Goal: Navigation & Orientation: Find specific page/section

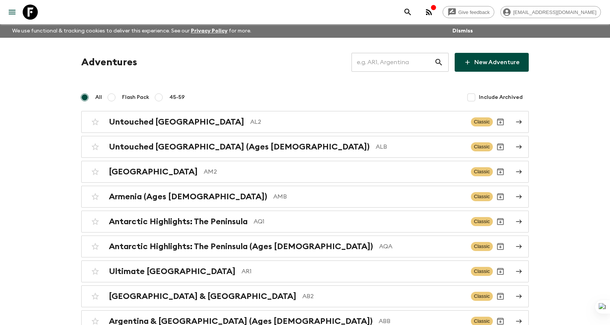
click at [400, 60] on input "text" at bounding box center [393, 62] width 83 height 21
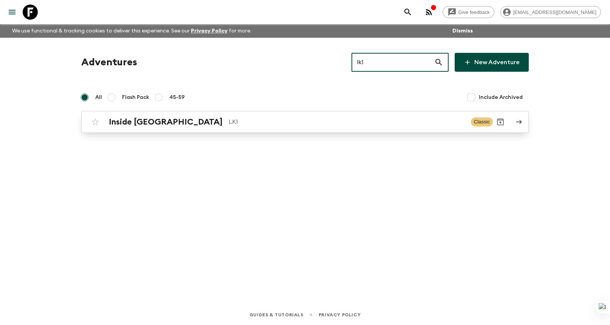
type input "lk1"
click at [313, 123] on p "LK1" at bounding box center [347, 122] width 236 height 9
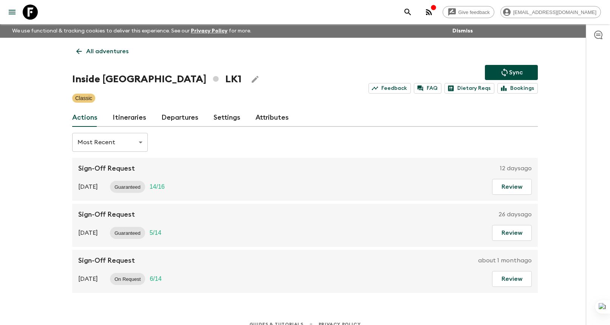
click at [179, 118] on link "Departures" at bounding box center [179, 118] width 37 height 18
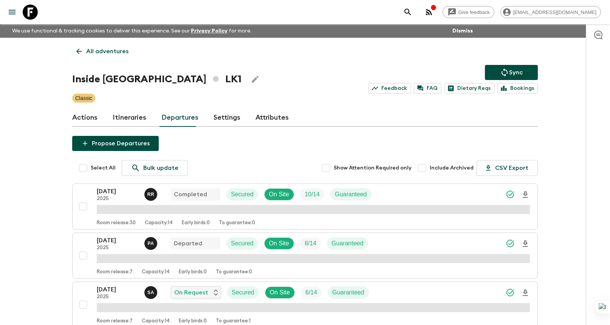
click at [375, 78] on div "Sync Feedback FAQ Dietary Reqs Bookings" at bounding box center [453, 79] width 169 height 29
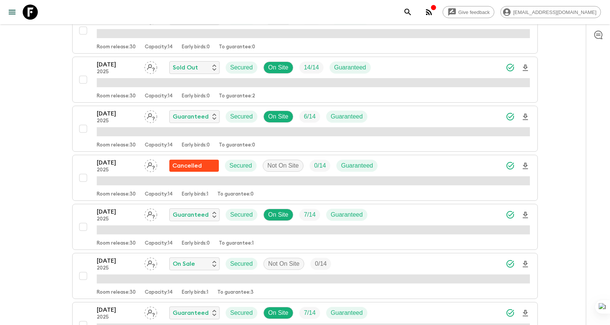
click at [415, 11] on button "search adventures" at bounding box center [407, 12] width 15 height 15
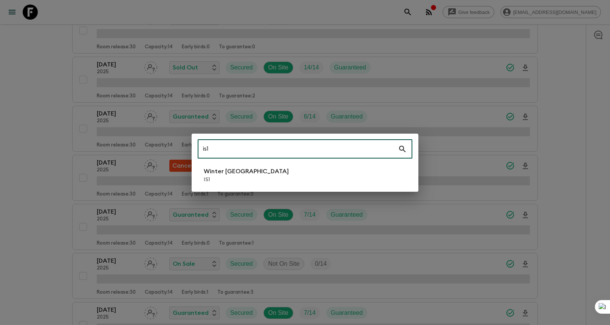
type input "is1"
click at [313, 170] on li "Winter Iceland IS1" at bounding box center [305, 175] width 215 height 21
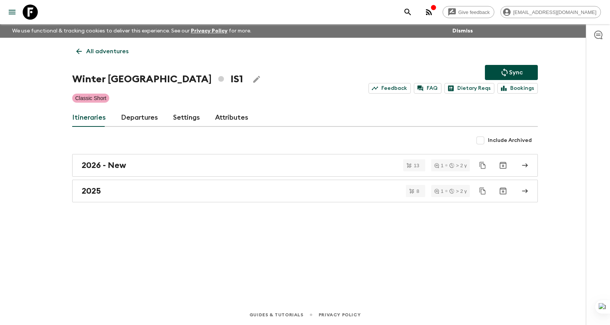
click at [149, 121] on link "Departures" at bounding box center [139, 118] width 37 height 18
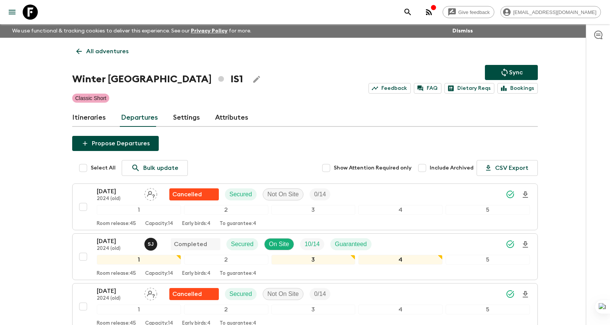
scroll to position [877, 0]
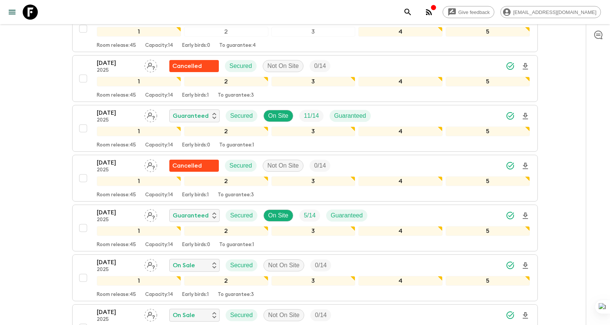
click at [412, 12] on icon "search adventures" at bounding box center [407, 12] width 9 height 9
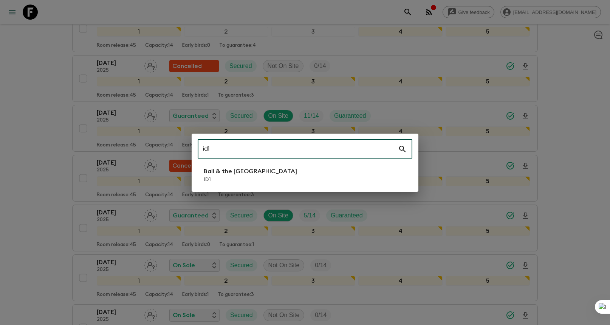
type input "id1"
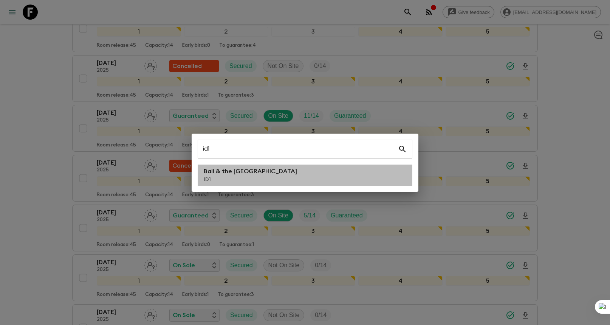
click at [265, 168] on li "Bali & the [GEOGRAPHIC_DATA] ID1" at bounding box center [305, 175] width 215 height 21
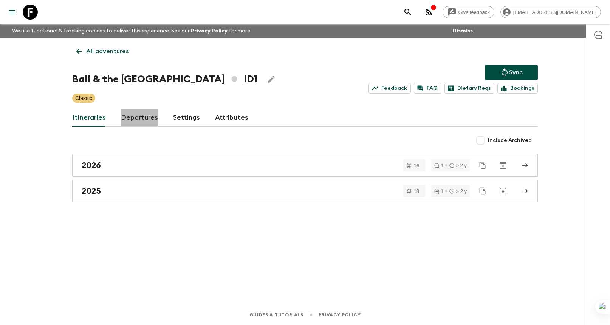
click at [130, 118] on link "Departures" at bounding box center [139, 118] width 37 height 18
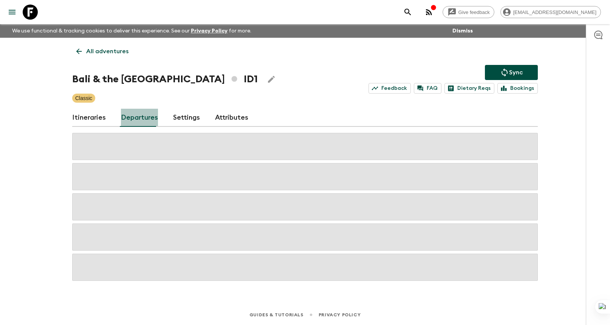
click at [144, 118] on link "Departures" at bounding box center [139, 118] width 37 height 18
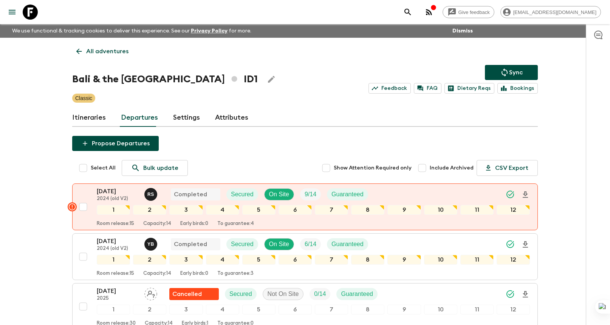
scroll to position [628, 0]
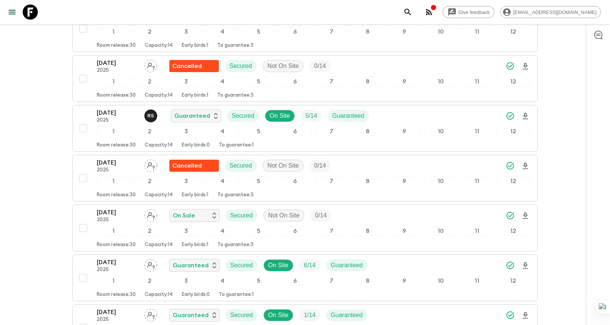
click at [412, 12] on icon "search adventures" at bounding box center [407, 12] width 9 height 9
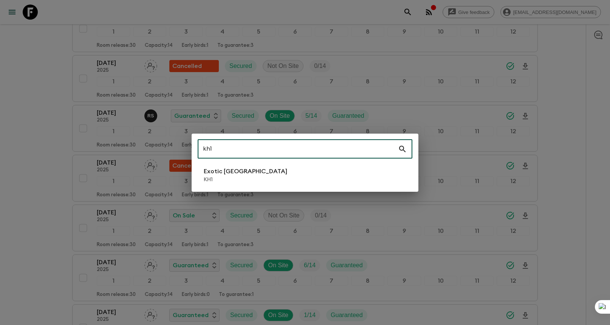
type input "kh1"
click at [346, 189] on div "kh1 ​ Exotic [GEOGRAPHIC_DATA] KH1" at bounding box center [305, 163] width 227 height 58
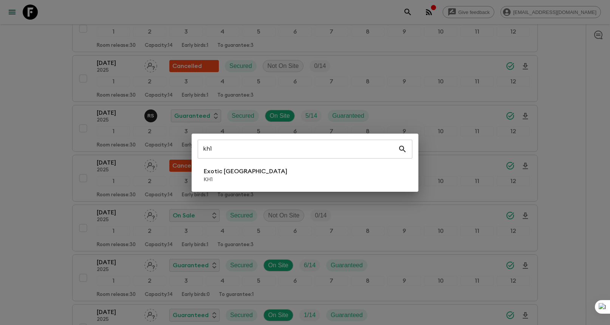
click at [349, 170] on li "Exotic [GEOGRAPHIC_DATA] KH1" at bounding box center [305, 175] width 215 height 21
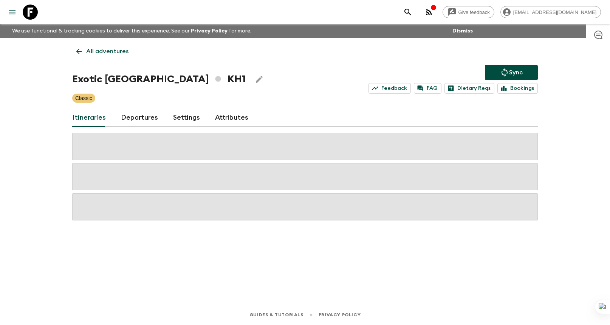
click at [143, 118] on link "Departures" at bounding box center [139, 118] width 37 height 18
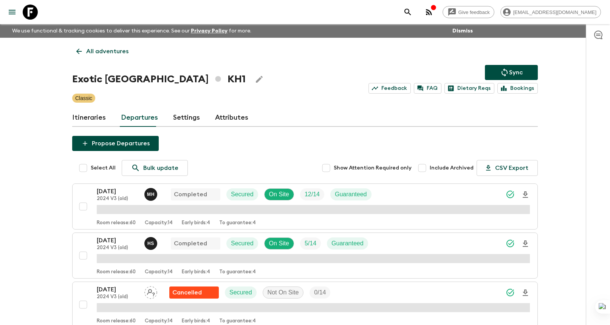
scroll to position [864, 0]
